Goal: Information Seeking & Learning: Learn about a topic

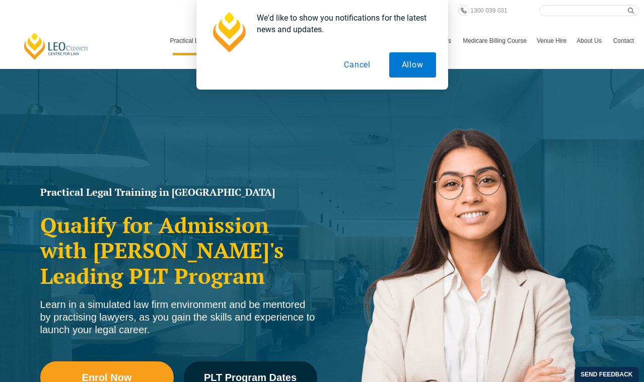
click at [357, 66] on button "Cancel" at bounding box center [357, 64] width 52 height 25
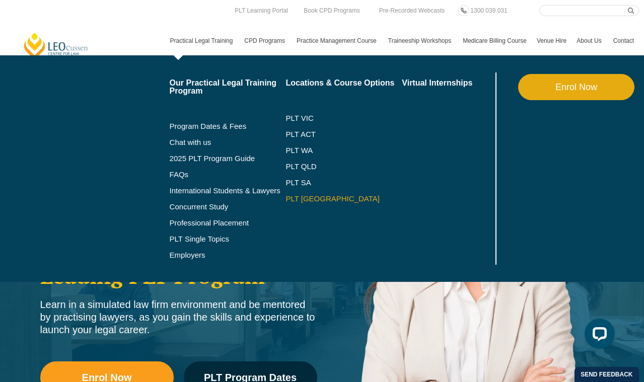
click at [293, 198] on link "PLT [GEOGRAPHIC_DATA]" at bounding box center [344, 199] width 116 height 8
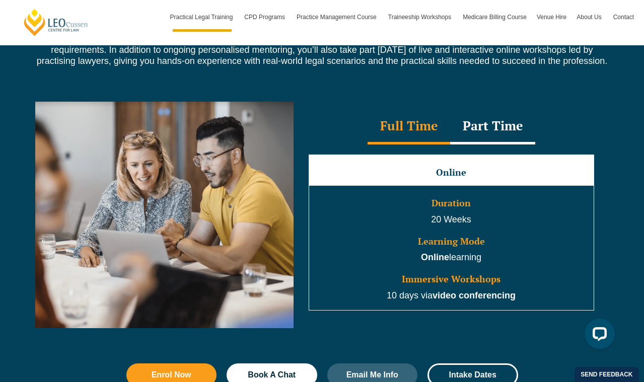
scroll to position [887, 0]
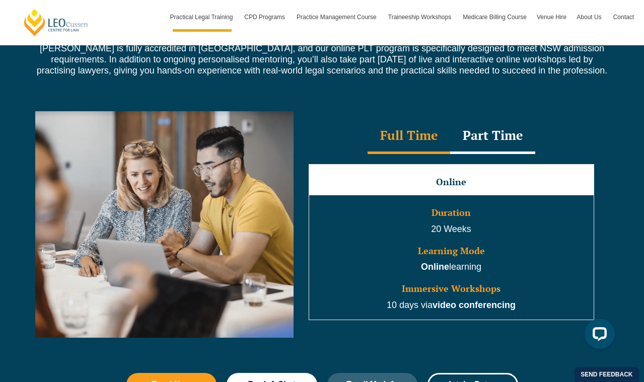
click at [486, 140] on div "Part Time" at bounding box center [492, 136] width 85 height 35
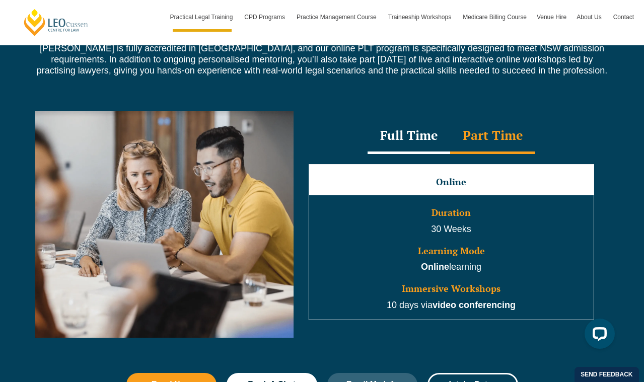
click at [418, 139] on div "Full Time" at bounding box center [409, 136] width 83 height 35
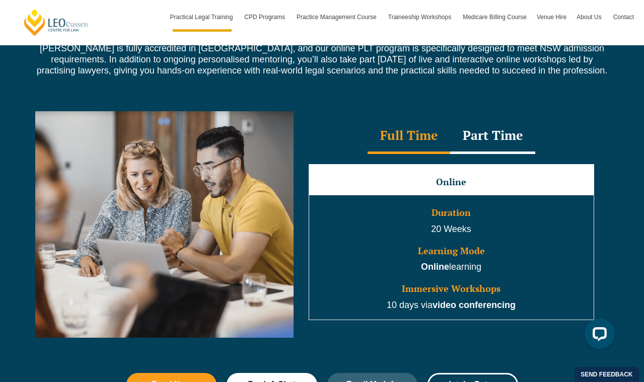
click at [499, 143] on div "Part Time" at bounding box center [492, 136] width 85 height 35
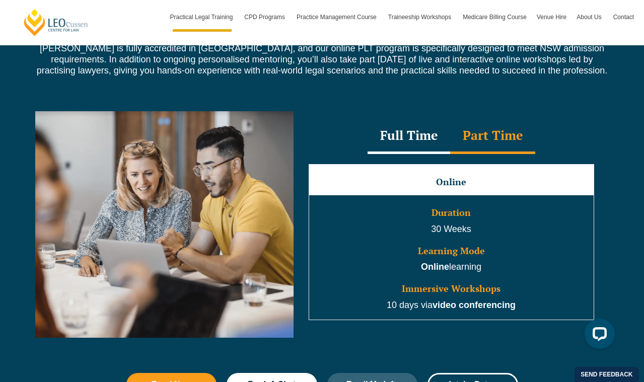
click at [426, 132] on div "Full Time" at bounding box center [409, 136] width 83 height 35
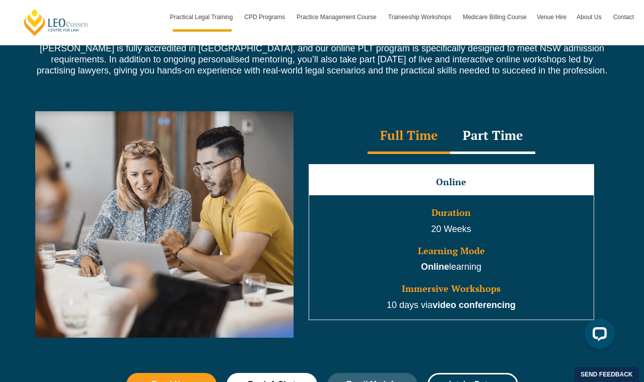
click at [496, 140] on div "Part Time" at bounding box center [492, 136] width 85 height 35
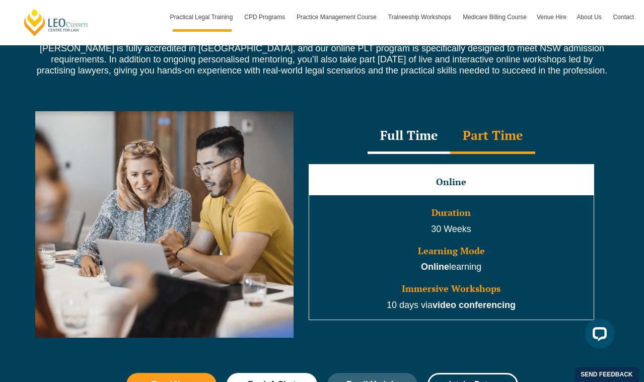
click at [392, 138] on div "Full Time" at bounding box center [409, 136] width 83 height 35
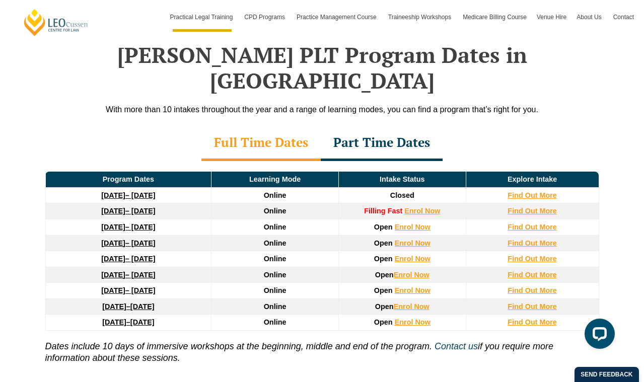
scroll to position [1458, 0]
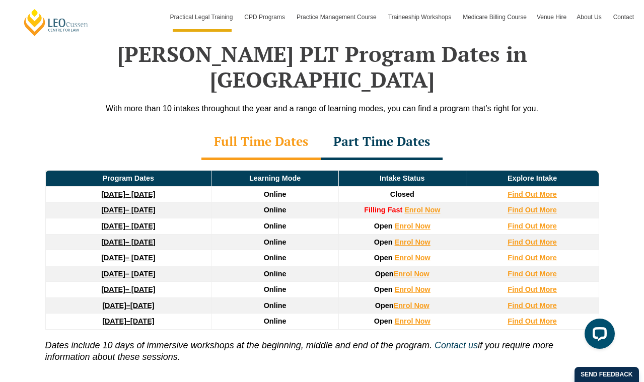
click at [402, 125] on div "Part Time Dates" at bounding box center [382, 142] width 122 height 35
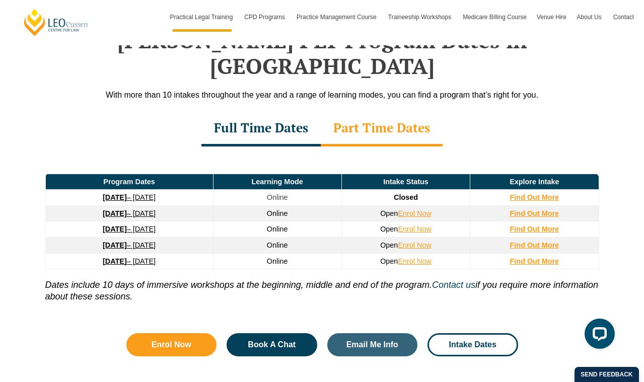
scroll to position [1474, 0]
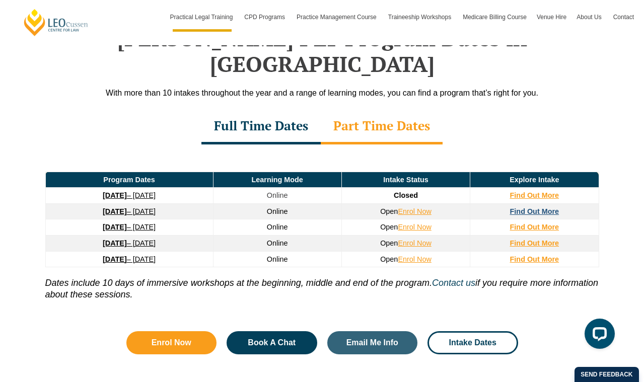
click at [517, 207] on strong "Find Out More" at bounding box center [534, 211] width 49 height 8
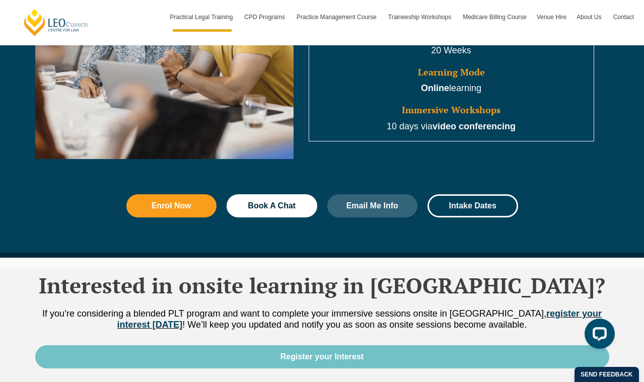
scroll to position [955, 0]
